Goal: Transaction & Acquisition: Download file/media

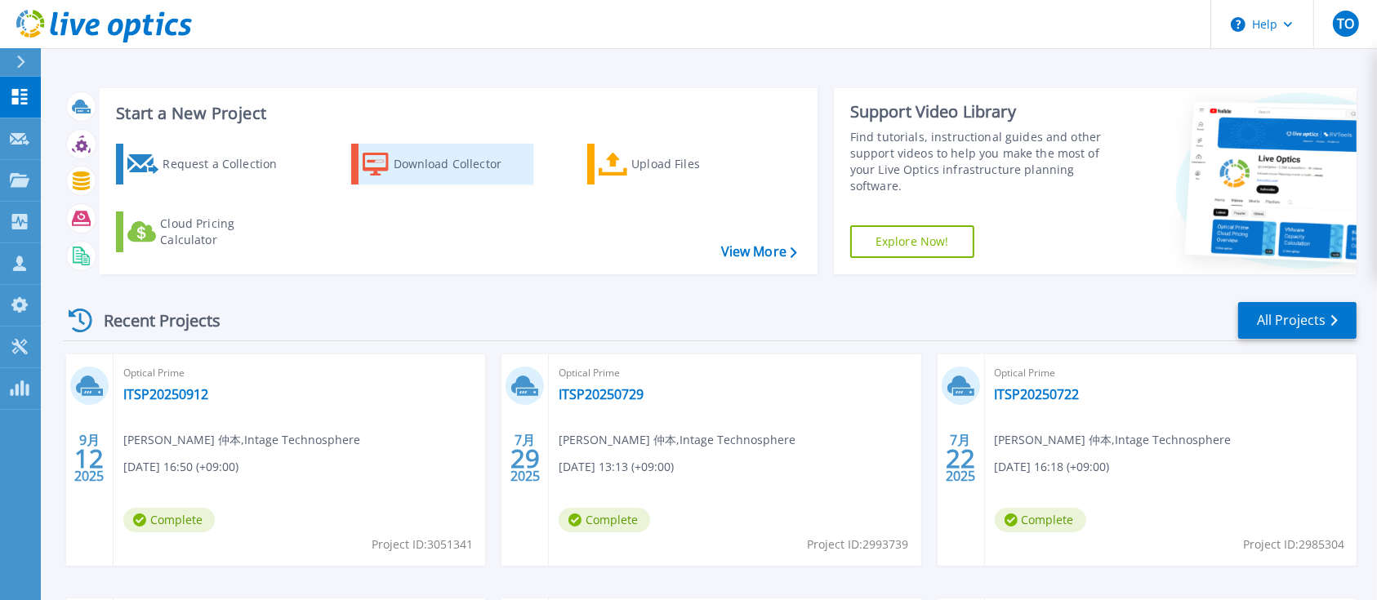
click at [466, 177] on div "Download Collector" at bounding box center [459, 164] width 131 height 33
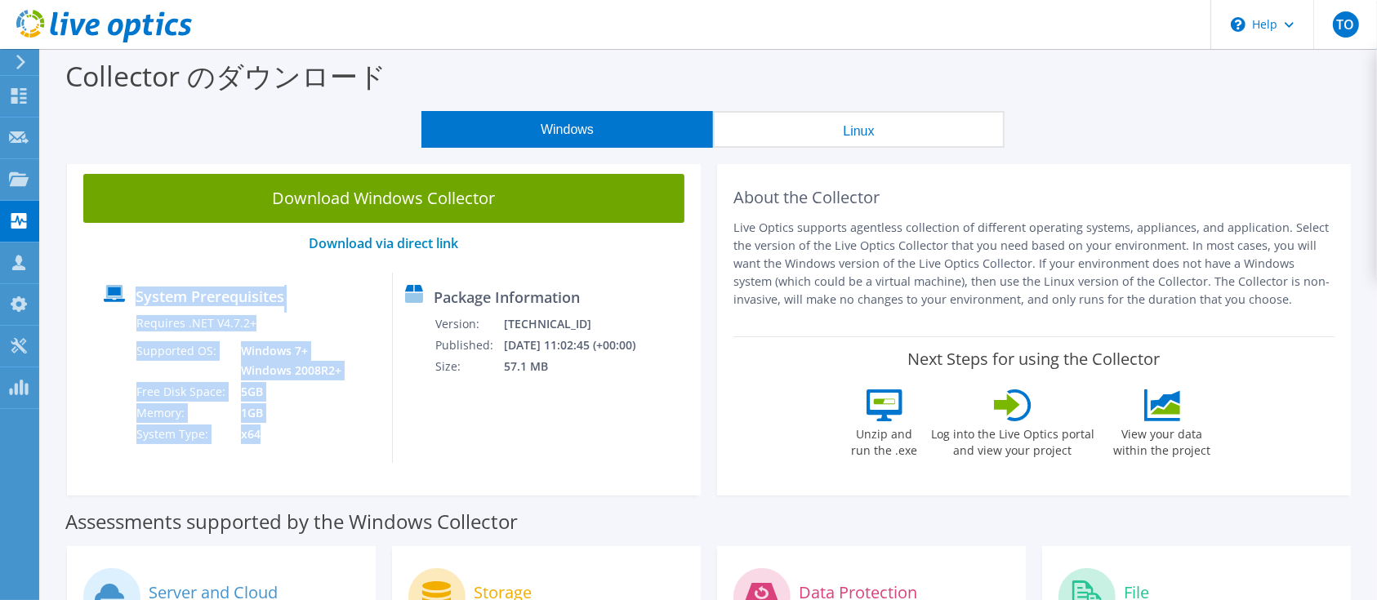
drag, startPoint x: 134, startPoint y: 291, endPoint x: 288, endPoint y: 426, distance: 204.9
click at [288, 426] on div "System Prerequisites Requires .NET V4.7.2+ Supported OS: Windows 7+ Windows 200…" at bounding box center [241, 368] width 301 height 190
